Goal: Use online tool/utility: Utilize a website feature to perform a specific function

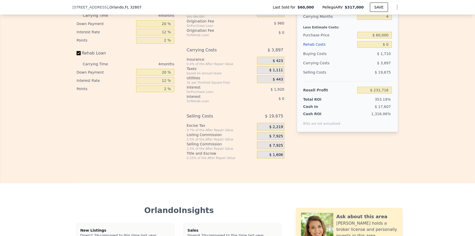
scroll to position [728, 0]
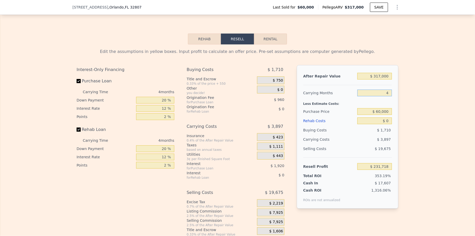
click at [385, 96] on input "4" at bounding box center [375, 93] width 35 height 7
click at [374, 124] on input "$ 0" at bounding box center [375, 120] width 35 height 7
click at [383, 124] on input "$ 0" at bounding box center [375, 120] width 35 height 7
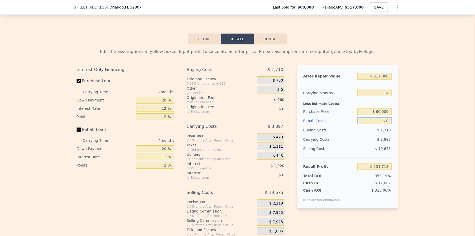
click at [383, 124] on input "$ 0" at bounding box center [375, 120] width 35 height 7
type input "$ 5"
type input "$ 231,713"
type input "$ 55"
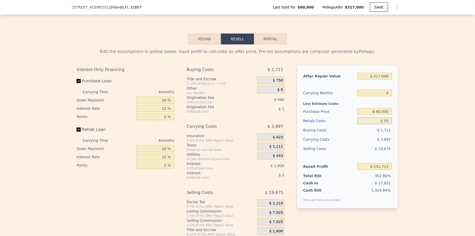
type input "$ 231,662"
type input "$ 550"
type input "$ 231,143"
type input "$ 55,000"
type input "$ 174,078"
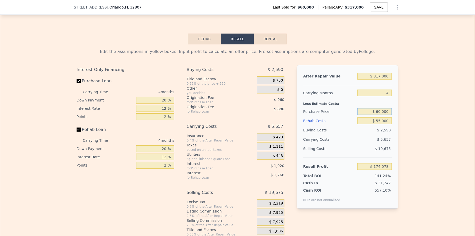
click at [372, 115] on input "$ 60,000" at bounding box center [375, 111] width 35 height 7
type input "$ 155,000"
type input "$ 73,885"
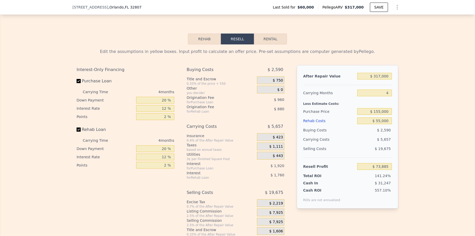
click at [318, 125] on div "Rehab Costs" at bounding box center [330, 120] width 52 height 9
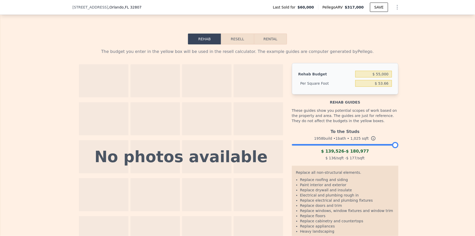
click at [244, 44] on button "Resell" at bounding box center [237, 39] width 33 height 11
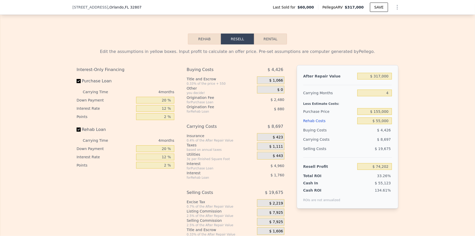
click at [344, 135] on div "Buying Costs" at bounding box center [330, 129] width 52 height 9
click at [162, 96] on div "4 months" at bounding box center [146, 92] width 56 height 8
click at [161, 104] on input "20 %" at bounding box center [155, 100] width 38 height 7
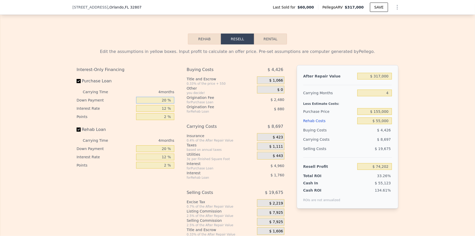
type input "1 %"
type input "$ 72,433"
type input "11 %"
type input "$ 73,363"
type input "11 %"
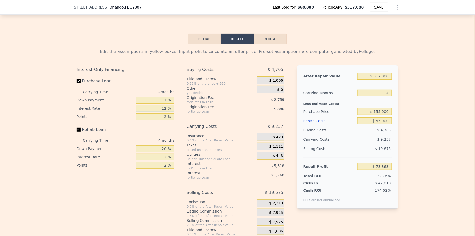
click at [161, 112] on input "12 %" at bounding box center [155, 108] width 38 height 7
type input "1 %"
type input "$ 78,423"
type input "11 %"
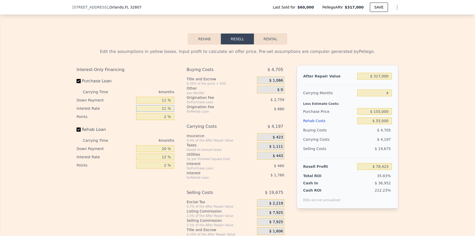
type input "$ 73,823"
type input "11 %"
click at [159, 152] on input "20 %" at bounding box center [155, 148] width 38 height 7
type input "1 %"
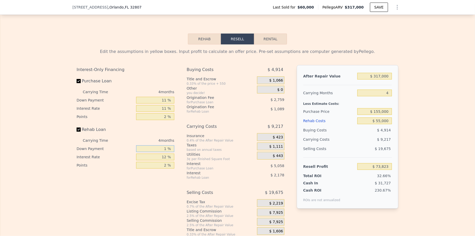
type input "$ 73,194"
type input "15 %"
type input "$ 73,656"
type input "15 %"
click at [161, 160] on input "12 %" at bounding box center [155, 157] width 38 height 7
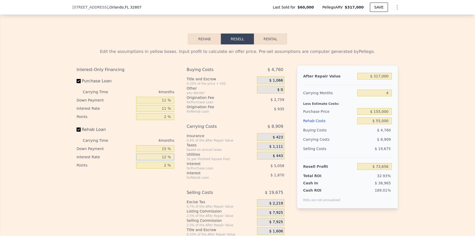
click at [161, 160] on input "12 %" at bounding box center [155, 157] width 38 height 7
type input "1 %"
type input "$ 75,372"
type input "11 %"
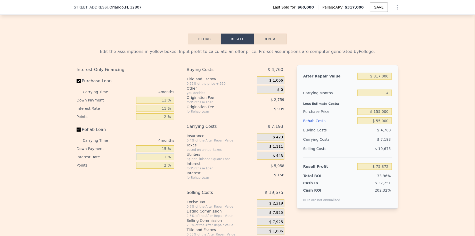
type input "$ 73,812"
type input "11 %"
click at [220, 130] on div "Buying Costs $ 4,760 Title and Escrow 0.33% of the price + 550 $ 1,066 Other yo…" at bounding box center [236, 150] width 98 height 171
click at [274, 83] on span "$ 1,066" at bounding box center [276, 80] width 14 height 5
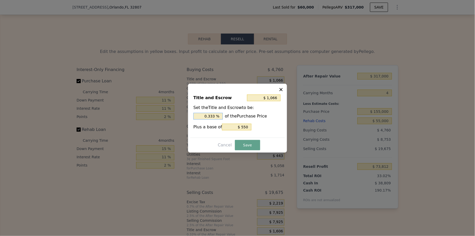
click at [216, 116] on input "0.333 %" at bounding box center [208, 116] width 29 height 7
type input "$ 2,100"
type input "1. %"
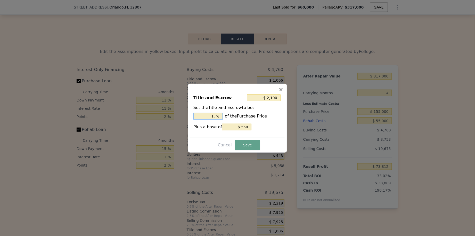
type input "$ 2,410"
type input "1.2 %"
type input "$ 2,488"
type input "1.25 %"
click at [251, 144] on button "Save" at bounding box center [247, 145] width 25 height 10
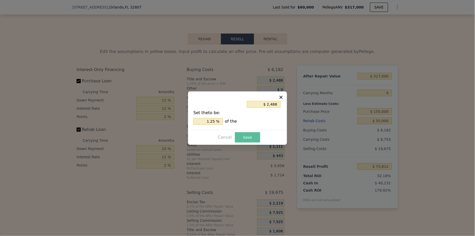
type input "$ 72,390"
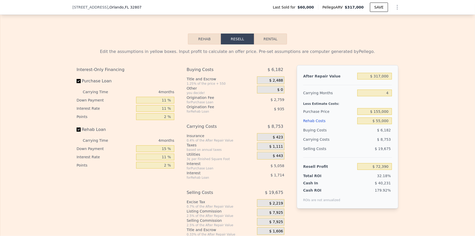
click at [266, 84] on div "$ 2,488" at bounding box center [270, 80] width 27 height 8
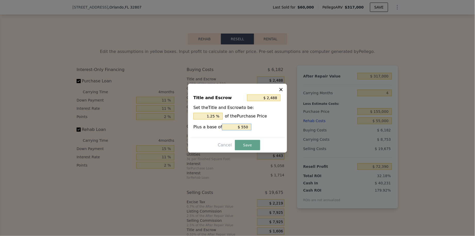
click at [247, 123] on div "Title and Escrow $ 2,488 Set the Title and Escrow to be: 1.25 % of the Purchase…" at bounding box center [237, 113] width 94 height 47
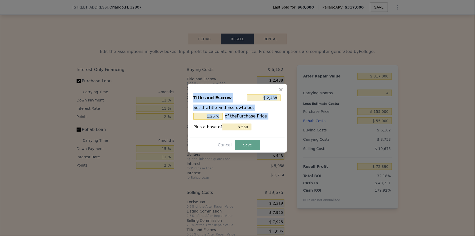
click at [247, 123] on div "Title and Escrow $ 2,488 Set the Title and Escrow to be: 1.25 % of the Purchase…" at bounding box center [237, 113] width 94 height 47
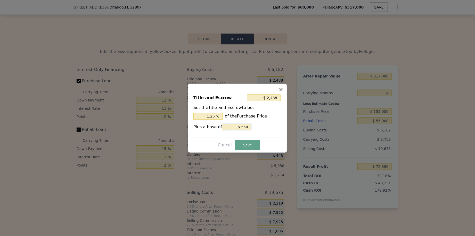
click at [244, 125] on input "$ 550" at bounding box center [236, 127] width 29 height 7
click at [247, 145] on button "Save" at bounding box center [247, 145] width 25 height 10
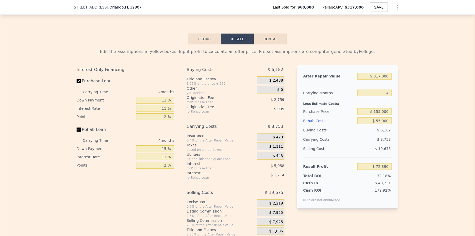
scroll to position [729, 0]
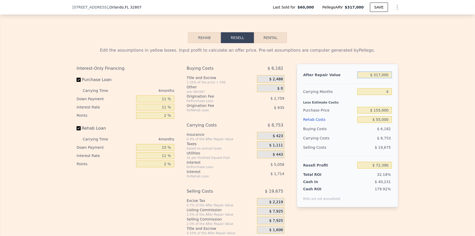
click at [374, 78] on input "$ 317,000" at bounding box center [375, 74] width 35 height 7
type input "$ 2"
type input "-$ 225,060"
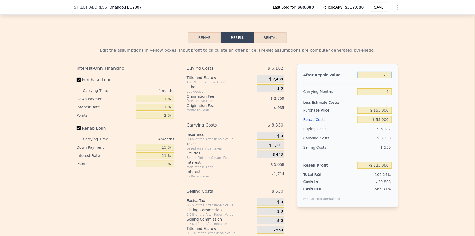
type input "$ 29"
type input "-$ 225,035"
type input "$ 290"
type input "-$ 224,789"
type input "$ 2,900"
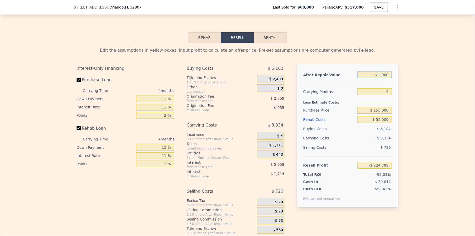
type input "-$ 222,342"
type input "$ 290,000"
type input "$ 47,055"
click at [331, 96] on div "Carrying Months" at bounding box center [330, 91] width 52 height 9
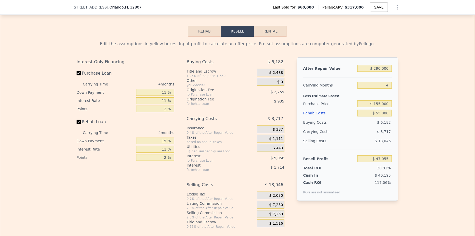
click at [339, 118] on div "Rehab Costs" at bounding box center [330, 112] width 52 height 9
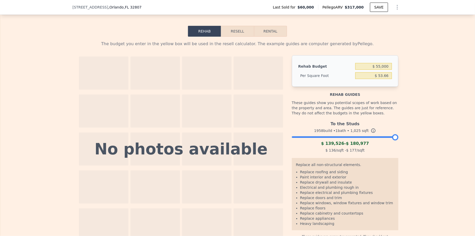
click at [242, 37] on button "Resell" at bounding box center [237, 31] width 33 height 11
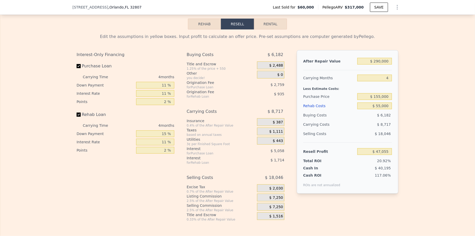
scroll to position [744, 0]
click at [281, 22] on div "Rehab Resell Rental Edit the assumptions in yellow boxes. Input profit to calcu…" at bounding box center [237, 119] width 475 height 249
click at [276, 29] on button "Rental" at bounding box center [270, 23] width 33 height 11
select select "30"
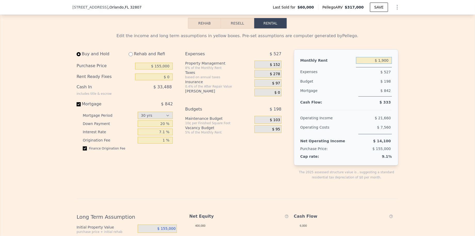
click at [368, 64] on input "$ 1,900" at bounding box center [374, 60] width 36 height 7
type input "$ 2,000"
drag, startPoint x: 288, startPoint y: 89, endPoint x: 186, endPoint y: 79, distance: 102.7
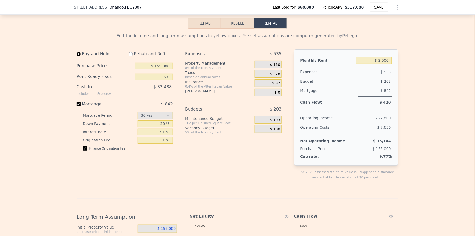
click at [288, 89] on div "Buy and Hold Rehab and Refi Purchase Price $ 155,000 Rent Ready Fixes $ 0 Cash …" at bounding box center [238, 118] width 322 height 139
click at [168, 80] on input "$ 0" at bounding box center [154, 77] width 38 height 7
click at [244, 28] on button "Resell" at bounding box center [237, 23] width 33 height 11
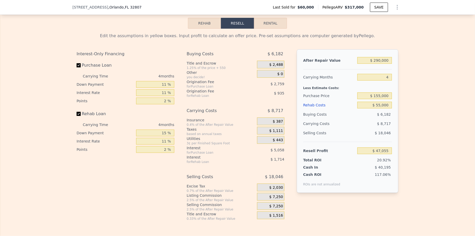
click at [273, 29] on button "Rental" at bounding box center [270, 23] width 33 height 11
select select "30"
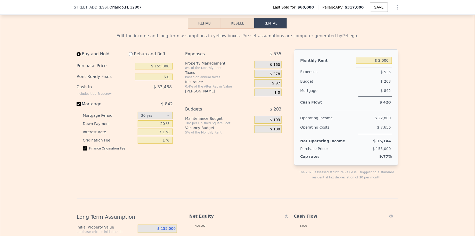
click at [128, 59] on div "Rehab and Refi" at bounding box center [149, 53] width 48 height 9
click at [131, 56] on input "radio" at bounding box center [131, 54] width 4 height 4
radio input "true"
select select "30"
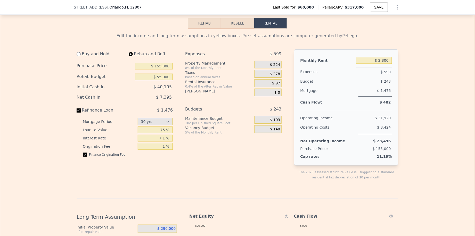
type input "$ 55,000"
click at [364, 64] on input "$ 2,800" at bounding box center [374, 60] width 36 height 7
type input "$ 2,000"
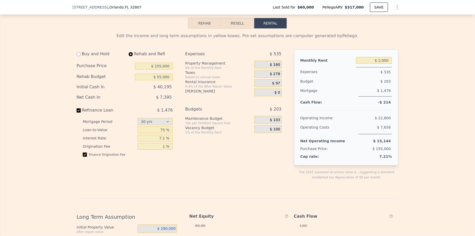
click at [351, 77] on div "Expenses" at bounding box center [328, 72] width 54 height 10
click at [278, 68] on div "$ 160" at bounding box center [268, 65] width 27 height 8
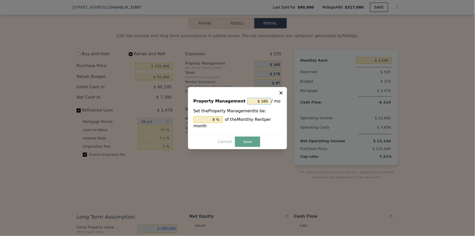
click at [266, 98] on input "$ 160" at bounding box center [260, 101] width 24 height 7
type input "$ 0"
type input "0 %"
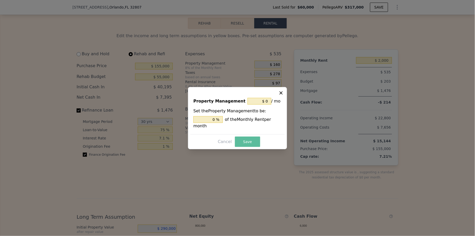
click at [252, 141] on button "Save" at bounding box center [247, 142] width 25 height 10
